Goal: Information Seeking & Learning: Find specific fact

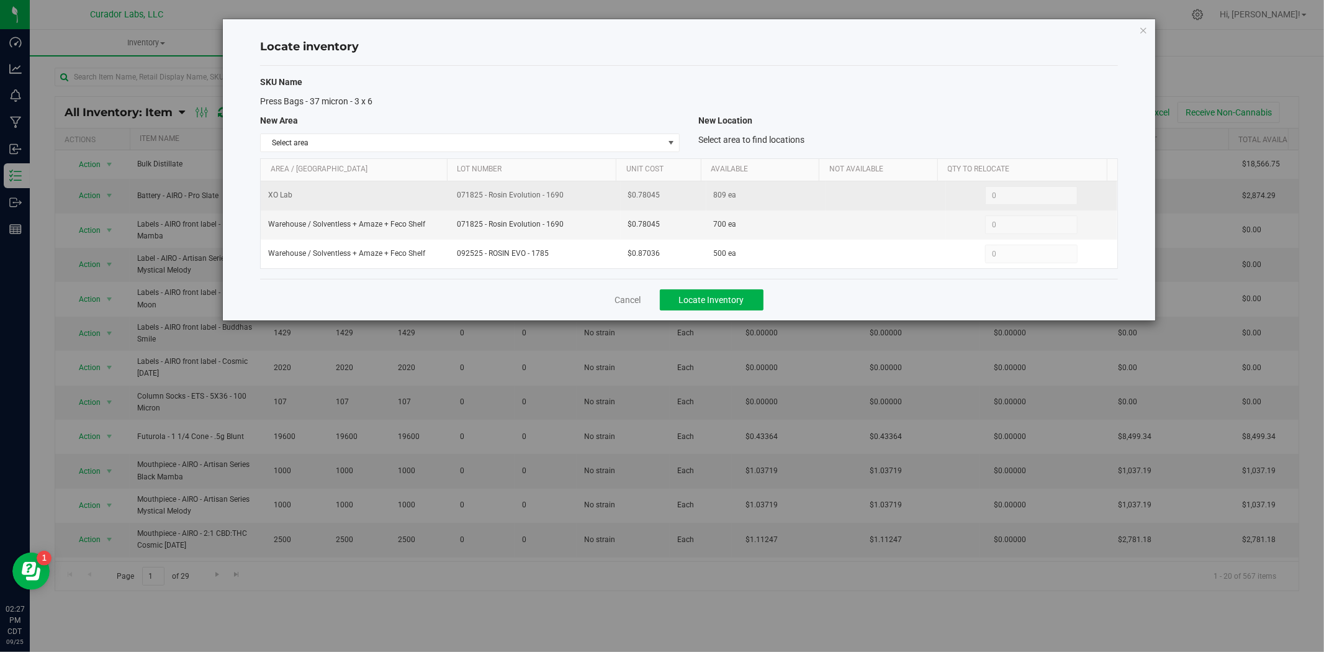
drag, startPoint x: 569, startPoint y: 200, endPoint x: 433, endPoint y: 200, distance: 135.9
click at [433, 200] on tr "XO Lab 071825 - Rosin Evolution - 1690 $0.78045 809 ea 0 0" at bounding box center [689, 195] width 857 height 29
copy tr "071825 - Rosin Evolution - 1690"
drag, startPoint x: 641, startPoint y: 200, endPoint x: 609, endPoint y: 200, distance: 31.0
click at [609, 200] on tr "XO Lab 071825 - Rosin Evolution - 1690 $0.78045 809 ea 0 0" at bounding box center [689, 195] width 857 height 29
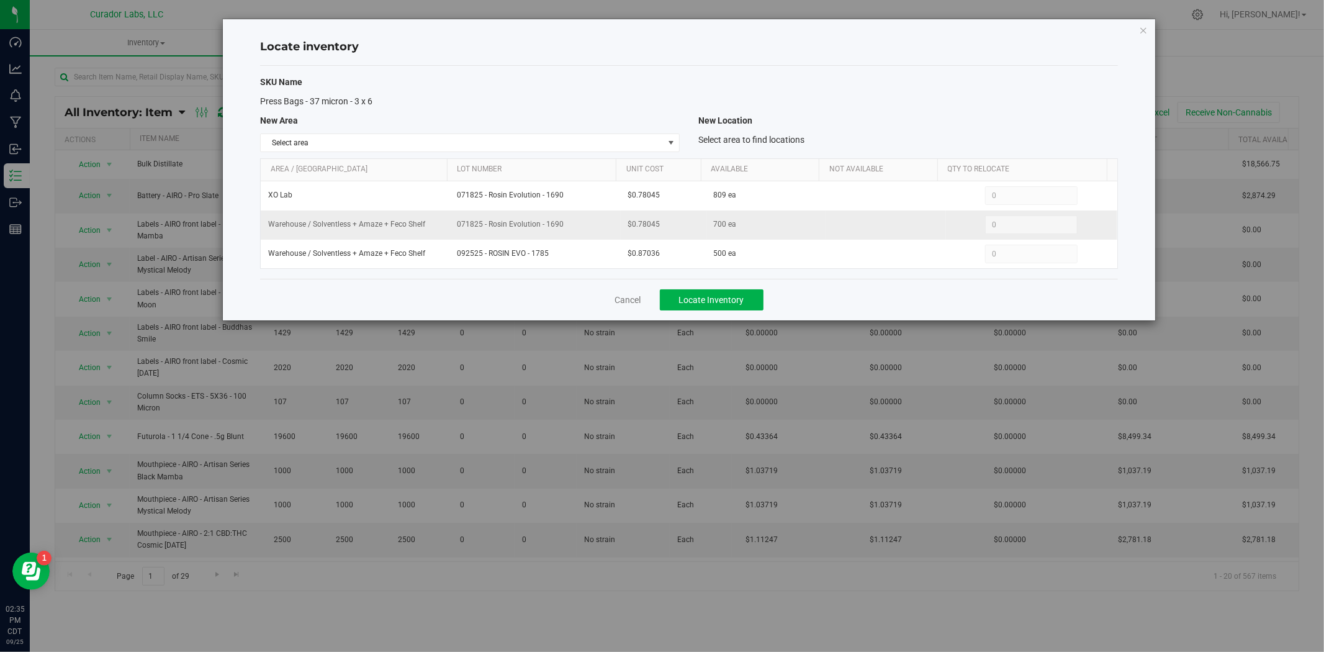
copy tr "$0.78045"
drag, startPoint x: 652, startPoint y: 225, endPoint x: 635, endPoint y: 225, distance: 16.8
click at [635, 225] on td "$0.78045" at bounding box center [664, 224] width 86 height 29
click at [635, 225] on span "$0.78045" at bounding box center [644, 224] width 32 height 12
drag, startPoint x: 666, startPoint y: 227, endPoint x: 609, endPoint y: 227, distance: 57.1
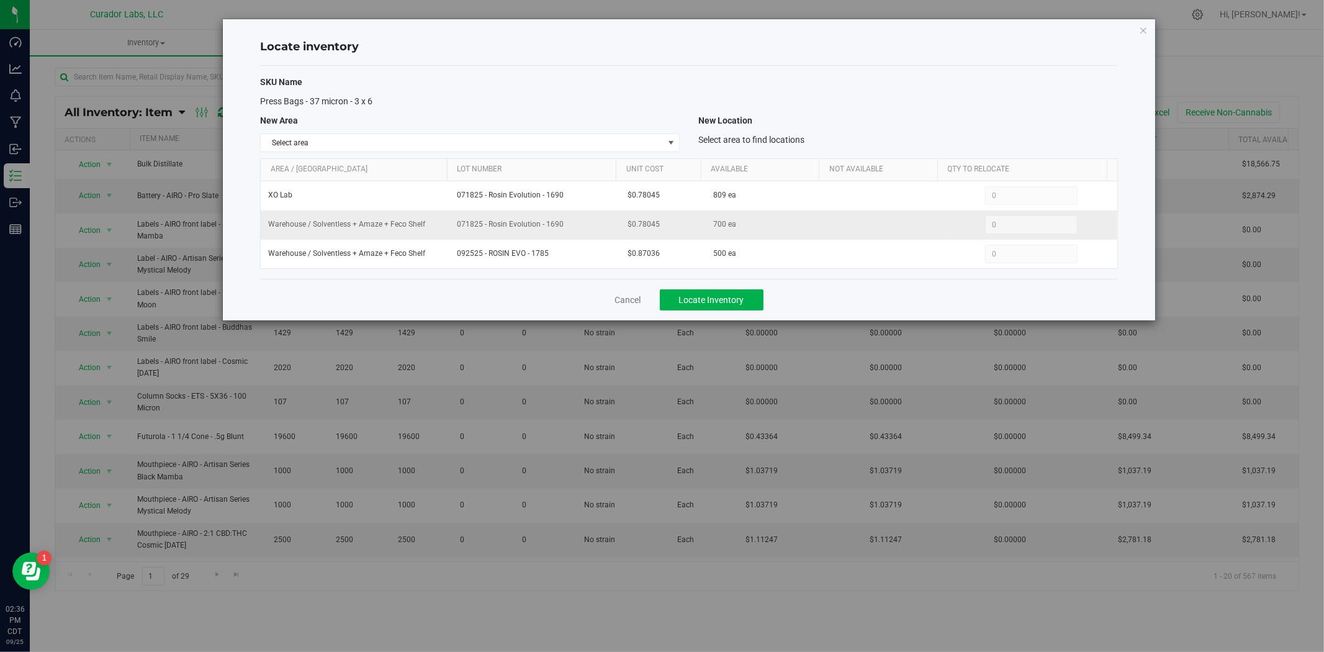
click at [609, 227] on tr "Warehouse / Solventless + Amaze + Feco Shelf 071825 - Rosin Evolution - 1690 $0…" at bounding box center [689, 224] width 857 height 29
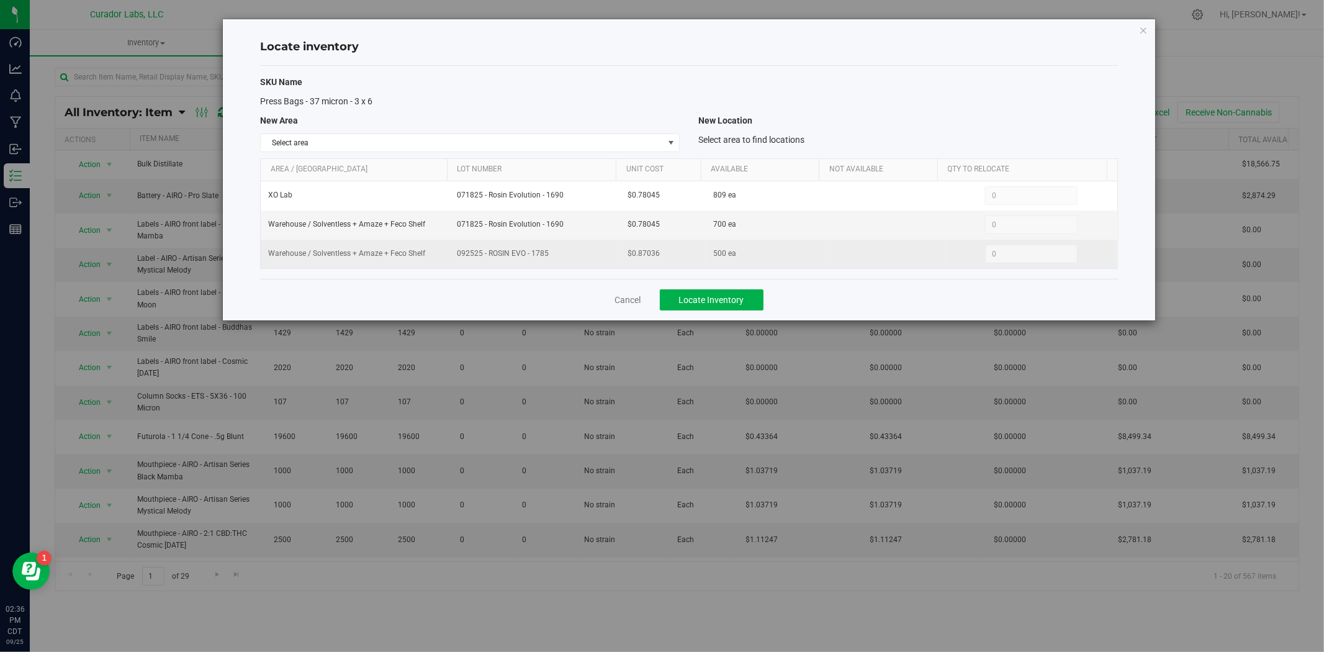
copy tr "$0.78045"
click at [673, 245] on td "$0.87036" at bounding box center [664, 254] width 86 height 29
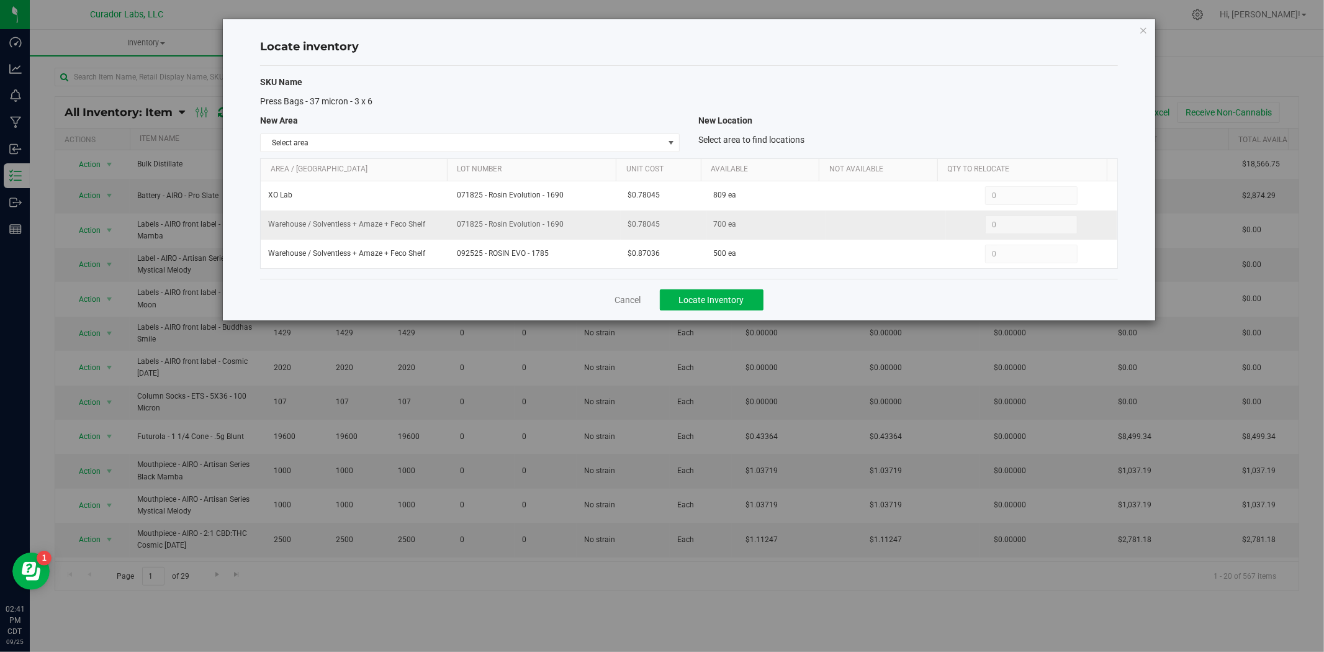
drag, startPoint x: 608, startPoint y: 223, endPoint x: 598, endPoint y: 223, distance: 9.9
click at [598, 223] on tr "Warehouse / Solventless + Amaze + Feco Shelf 071825 - Rosin Evolution - 1690 $0…" at bounding box center [689, 224] width 857 height 29
copy tr "$0.78045"
